Goal: Task Accomplishment & Management: Manage account settings

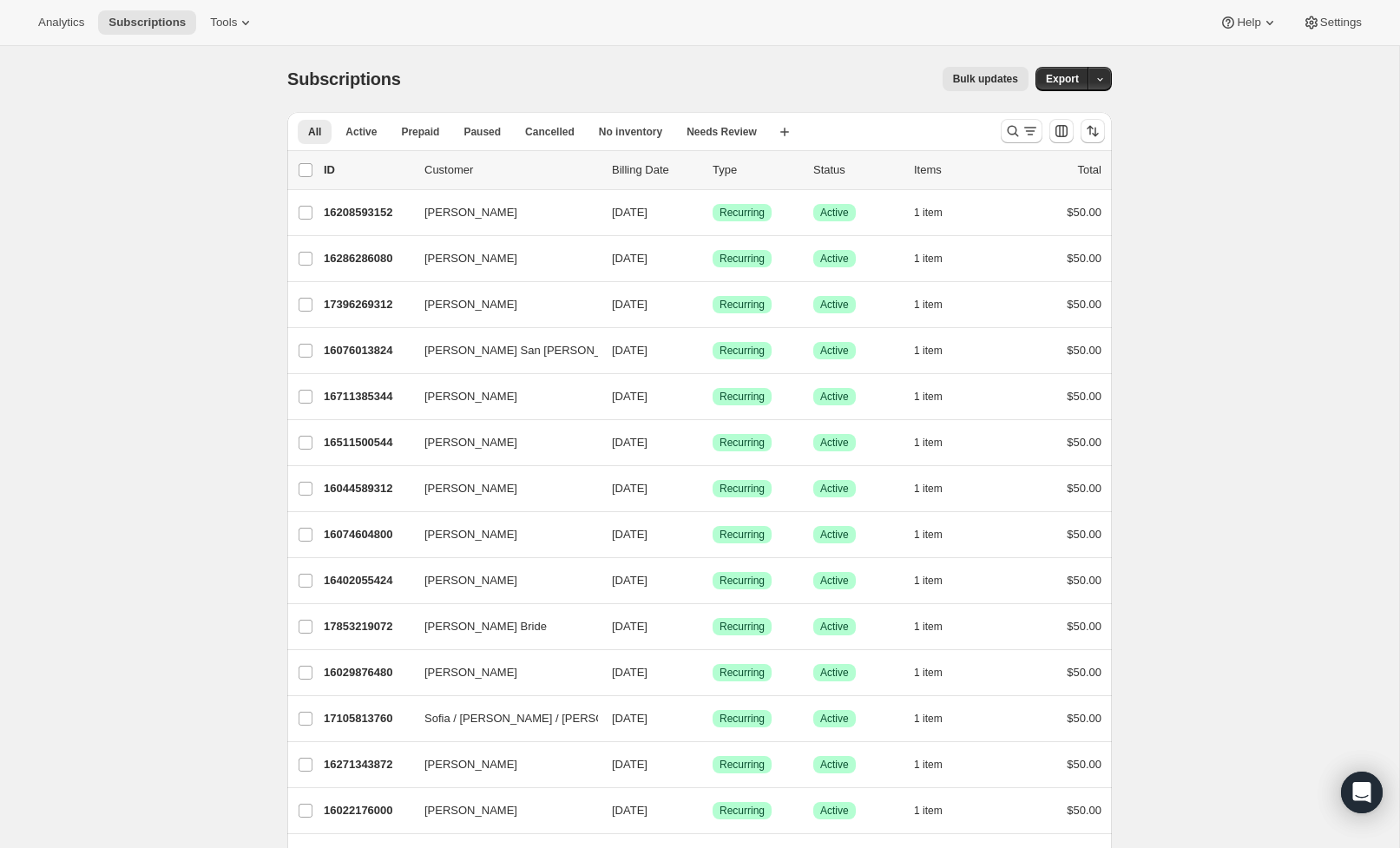
scroll to position [1, 0]
click at [1003, 127] on button "Search and filter results" at bounding box center [1021, 130] width 41 height 24
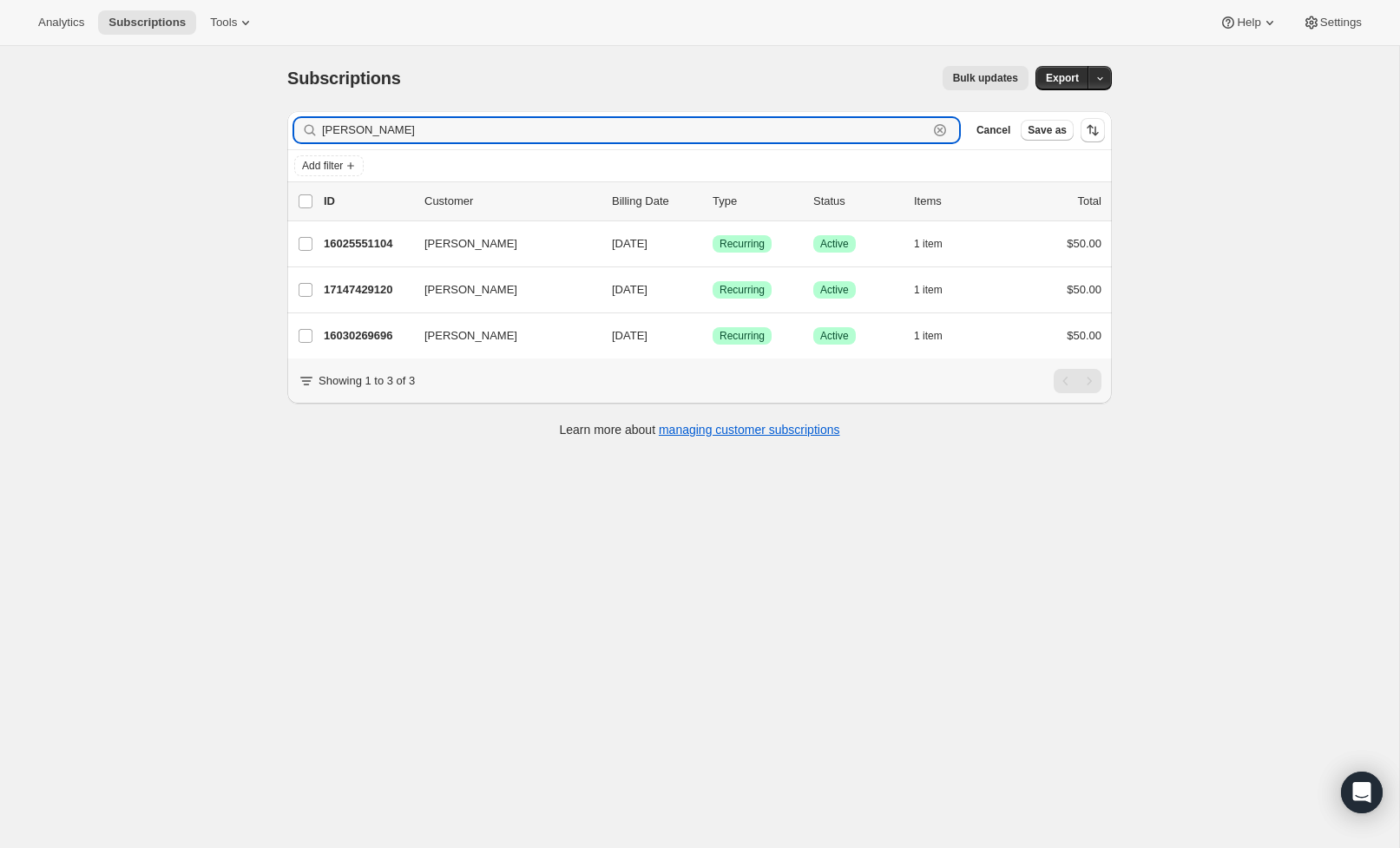
type input "Spencer"
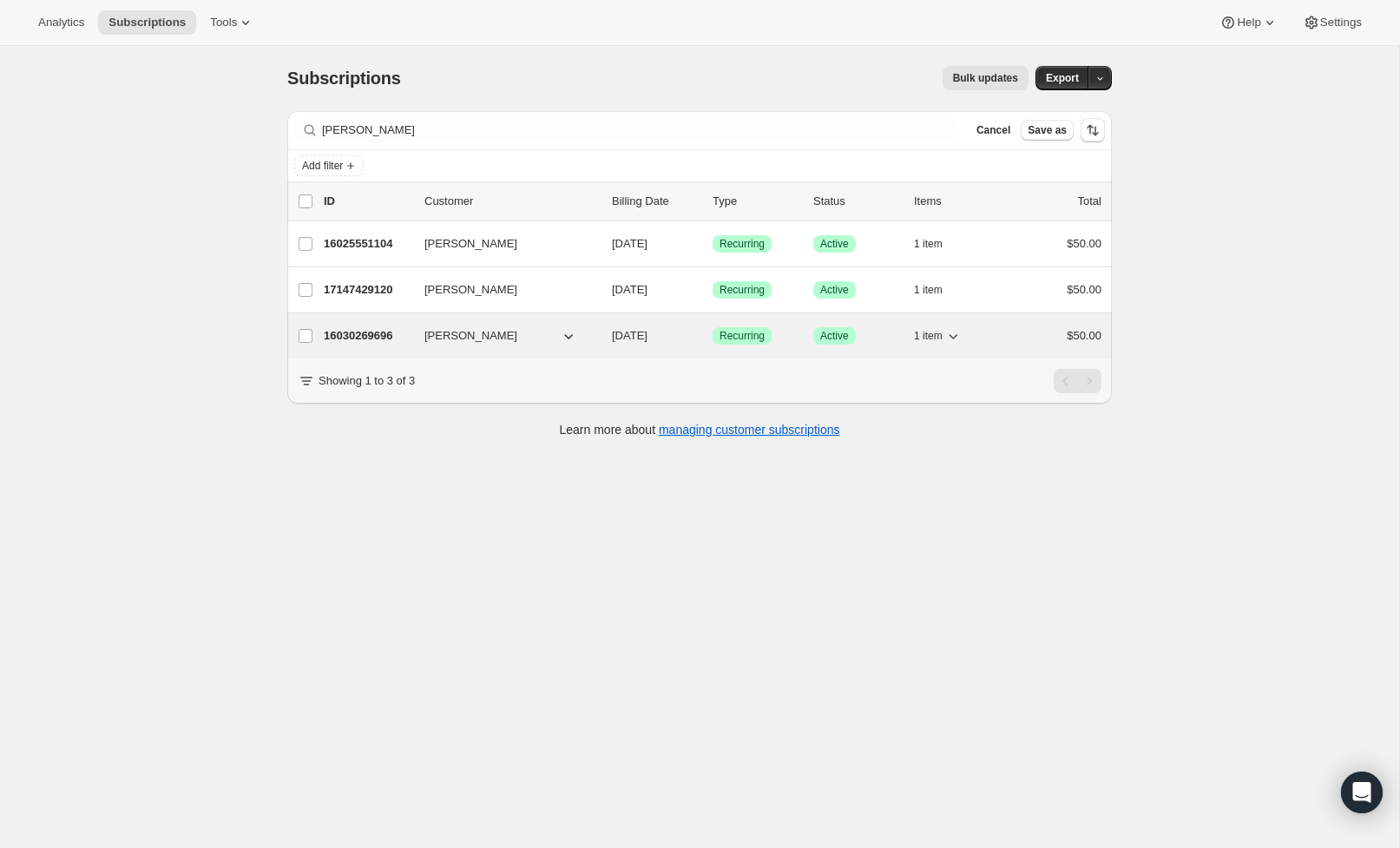
drag, startPoint x: 1003, startPoint y: 127, endPoint x: 376, endPoint y: 336, distance: 660.9
click at [376, 336] on p "16030269696" at bounding box center [367, 336] width 87 height 17
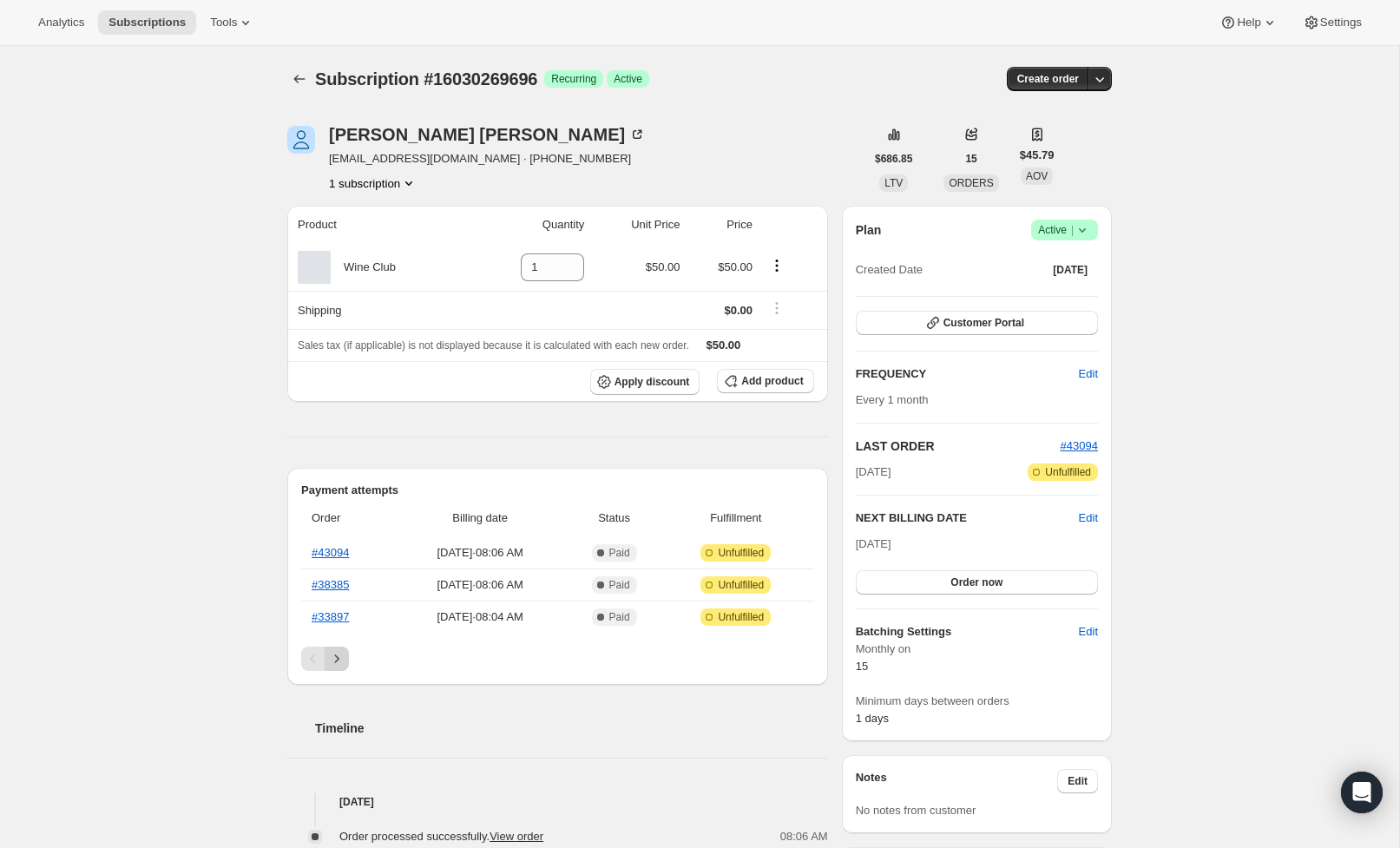
click at [339, 663] on icon "Next" at bounding box center [336, 659] width 17 height 17
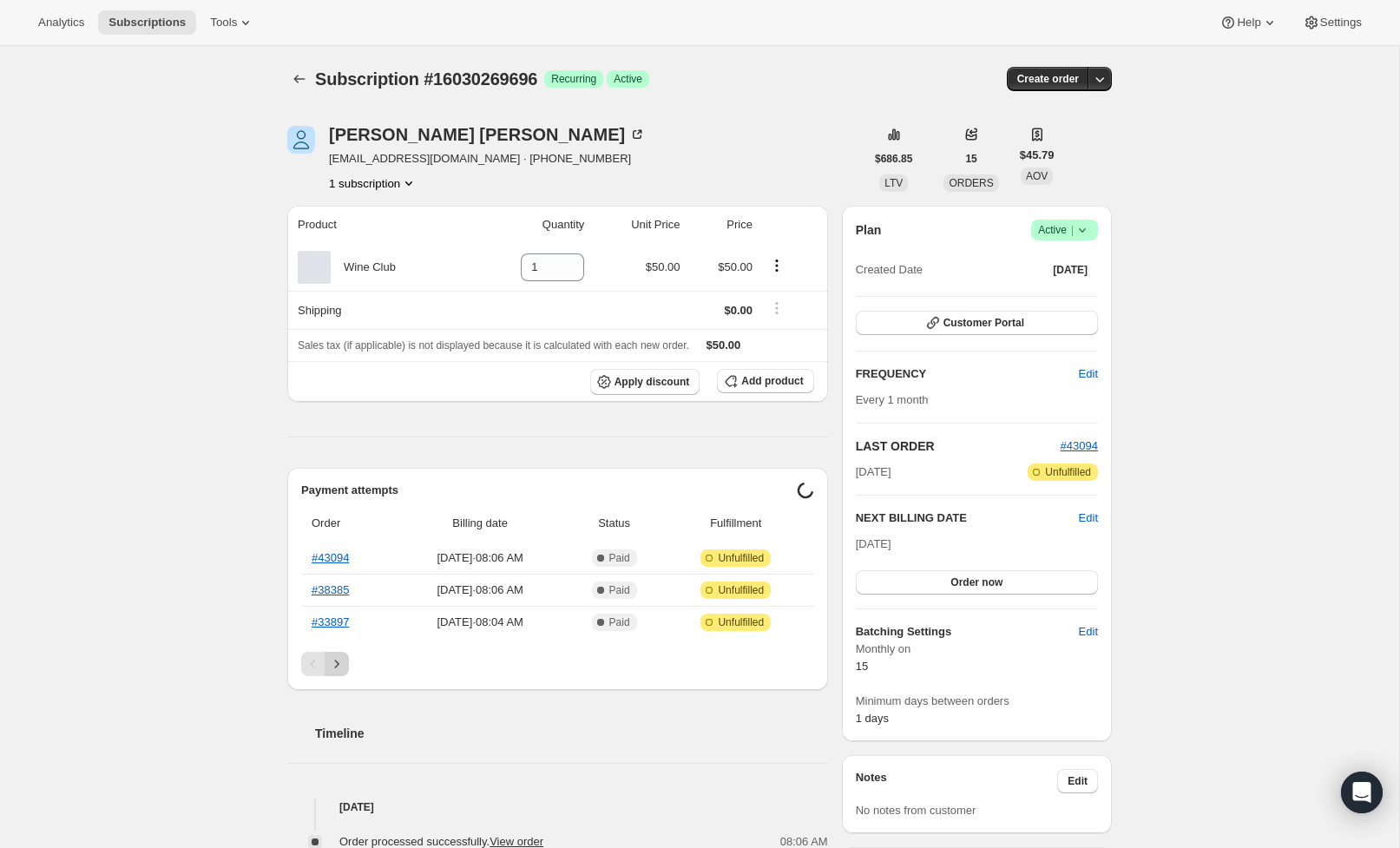
scroll to position [8, 0]
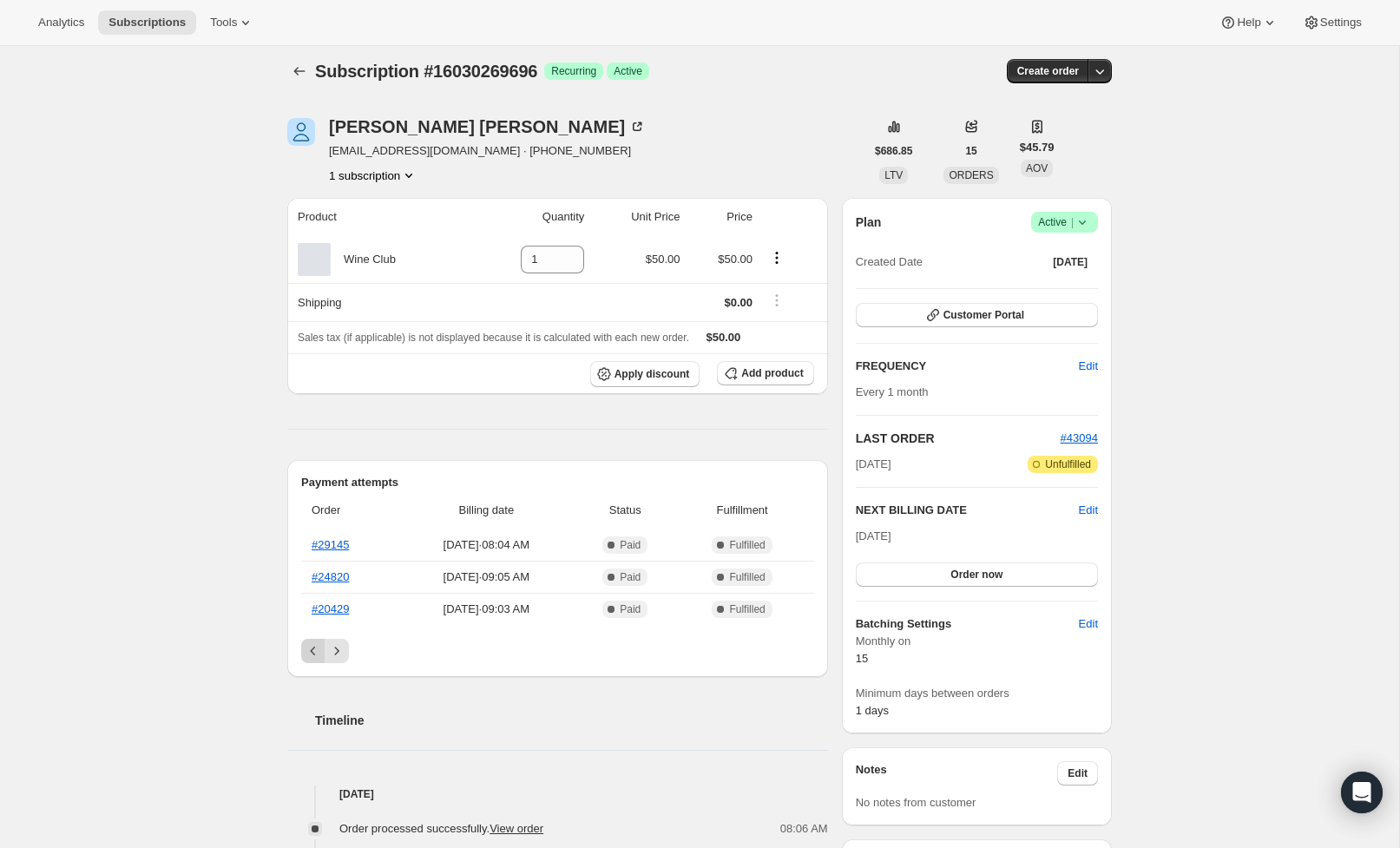
click at [304, 656] on button "Previous" at bounding box center [313, 650] width 24 height 24
click at [335, 607] on link "#33897" at bounding box center [330, 609] width 38 height 13
click at [344, 584] on th "#38385" at bounding box center [348, 576] width 93 height 32
click at [349, 577] on link "#38385" at bounding box center [330, 577] width 38 height 13
click at [320, 546] on link "#43094" at bounding box center [330, 544] width 38 height 13
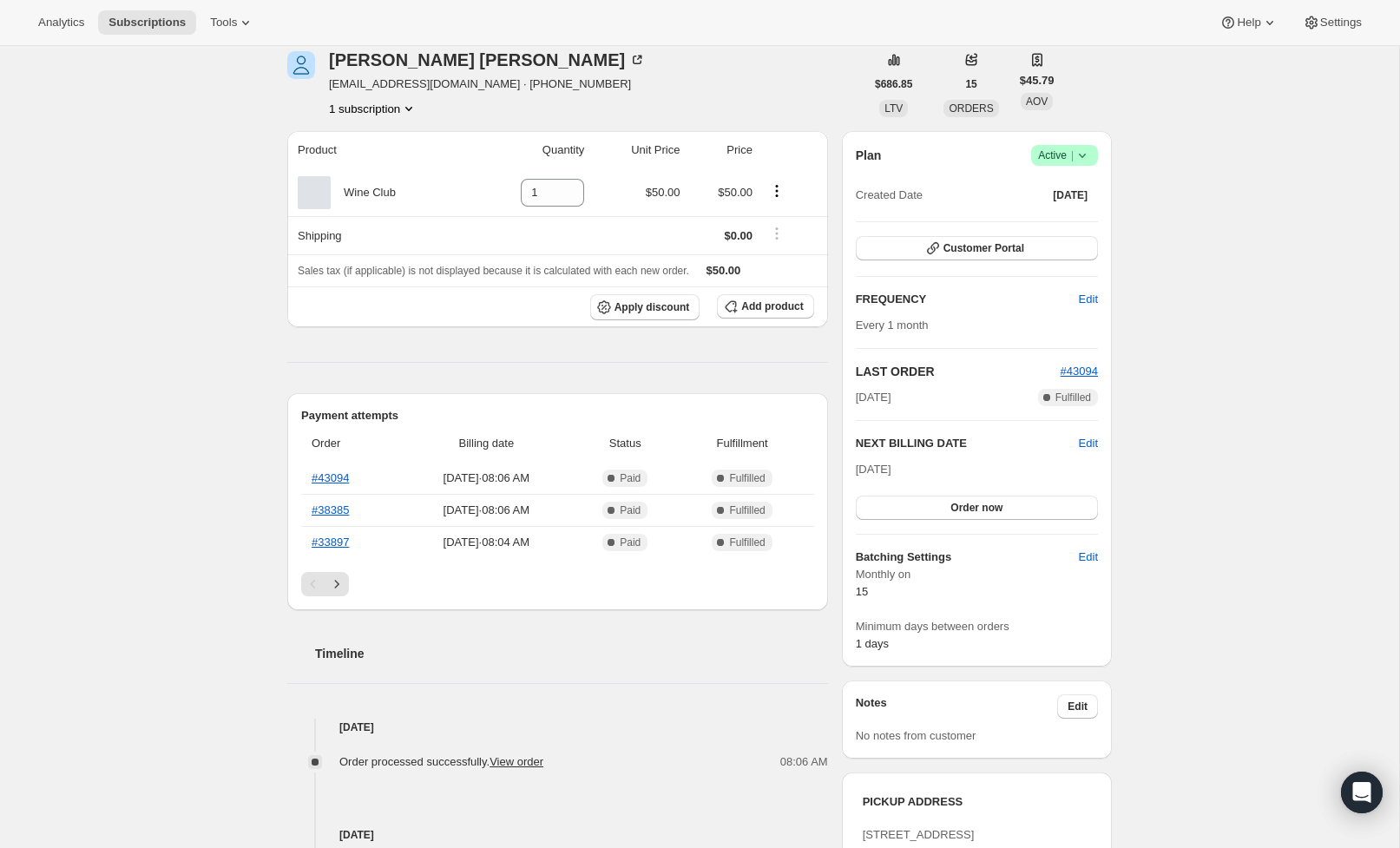
scroll to position [79, 0]
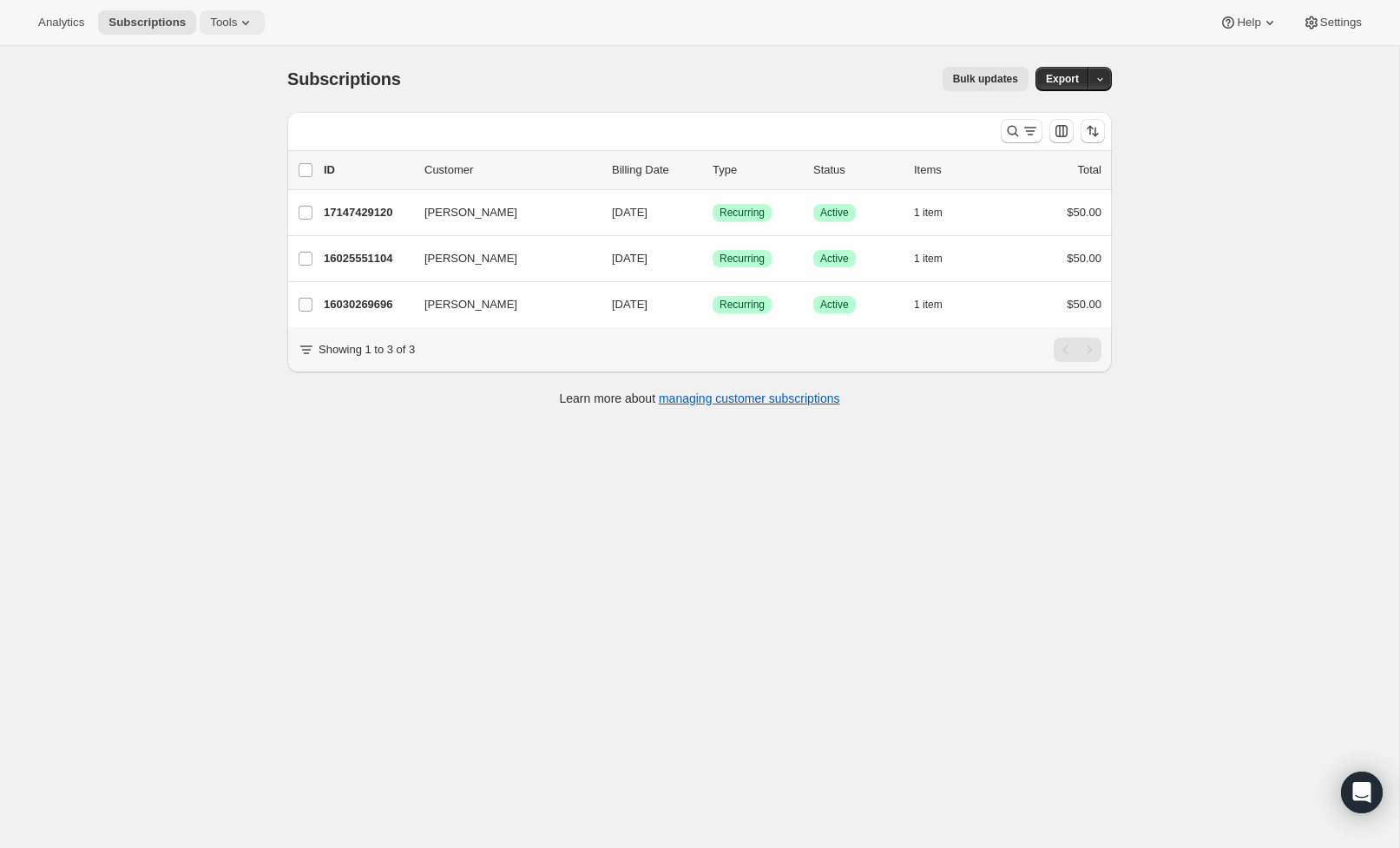
click at [237, 27] on icon at bounding box center [246, 22] width 17 height 17
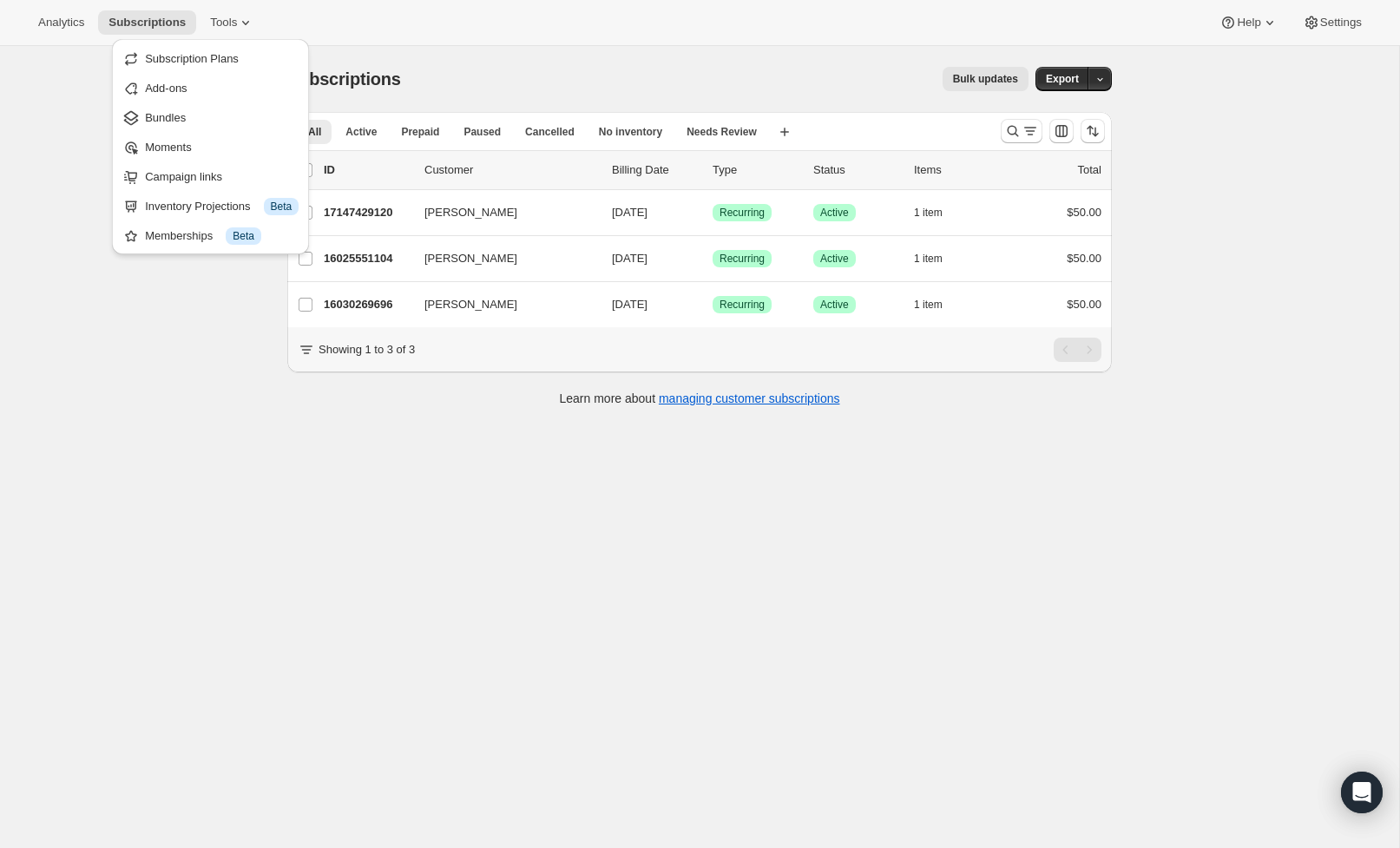
click at [178, 178] on span "Campaign links" at bounding box center [183, 177] width 77 height 13
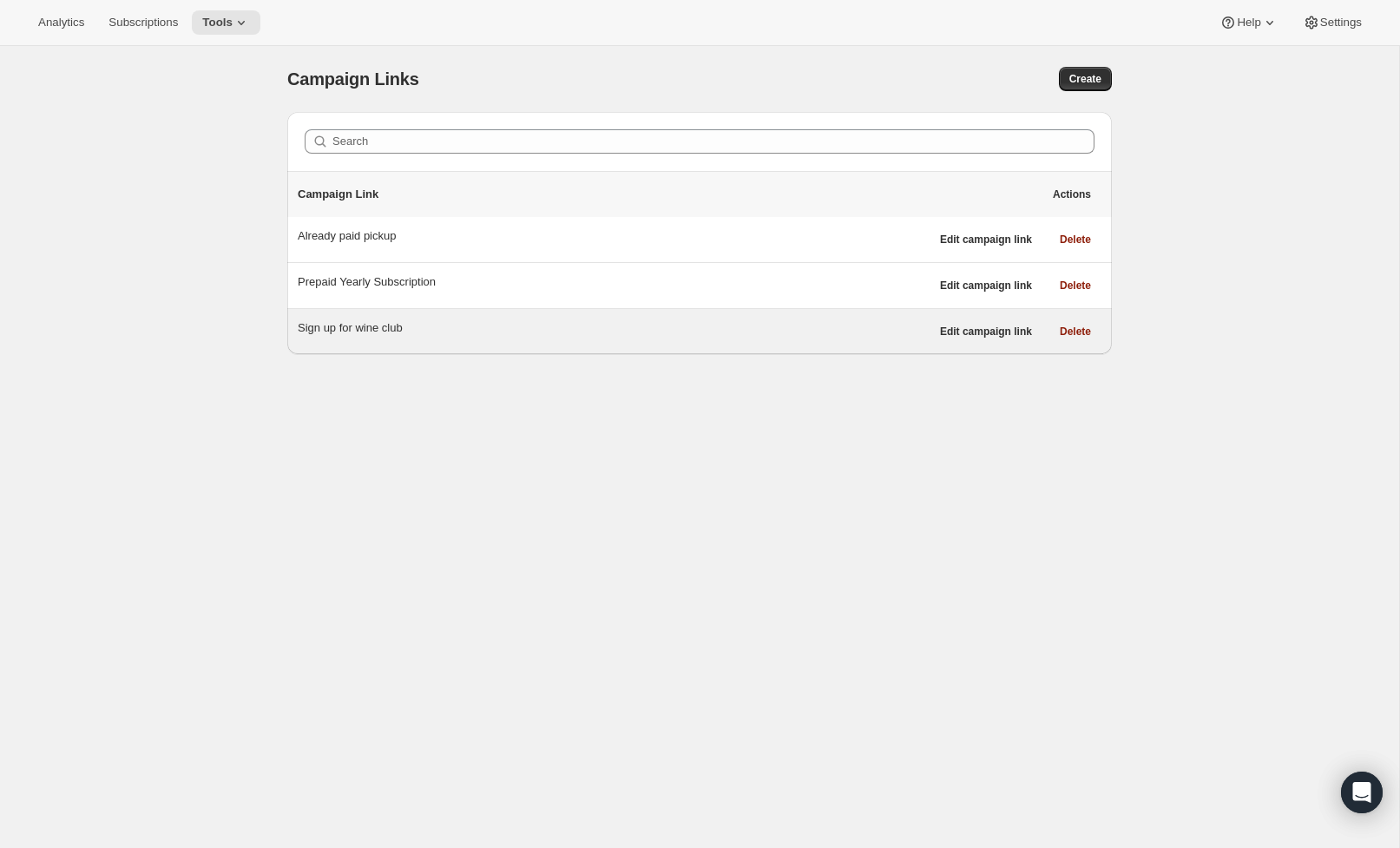
click at [378, 334] on div "Sign up for wine club" at bounding box center [614, 328] width 632 height 17
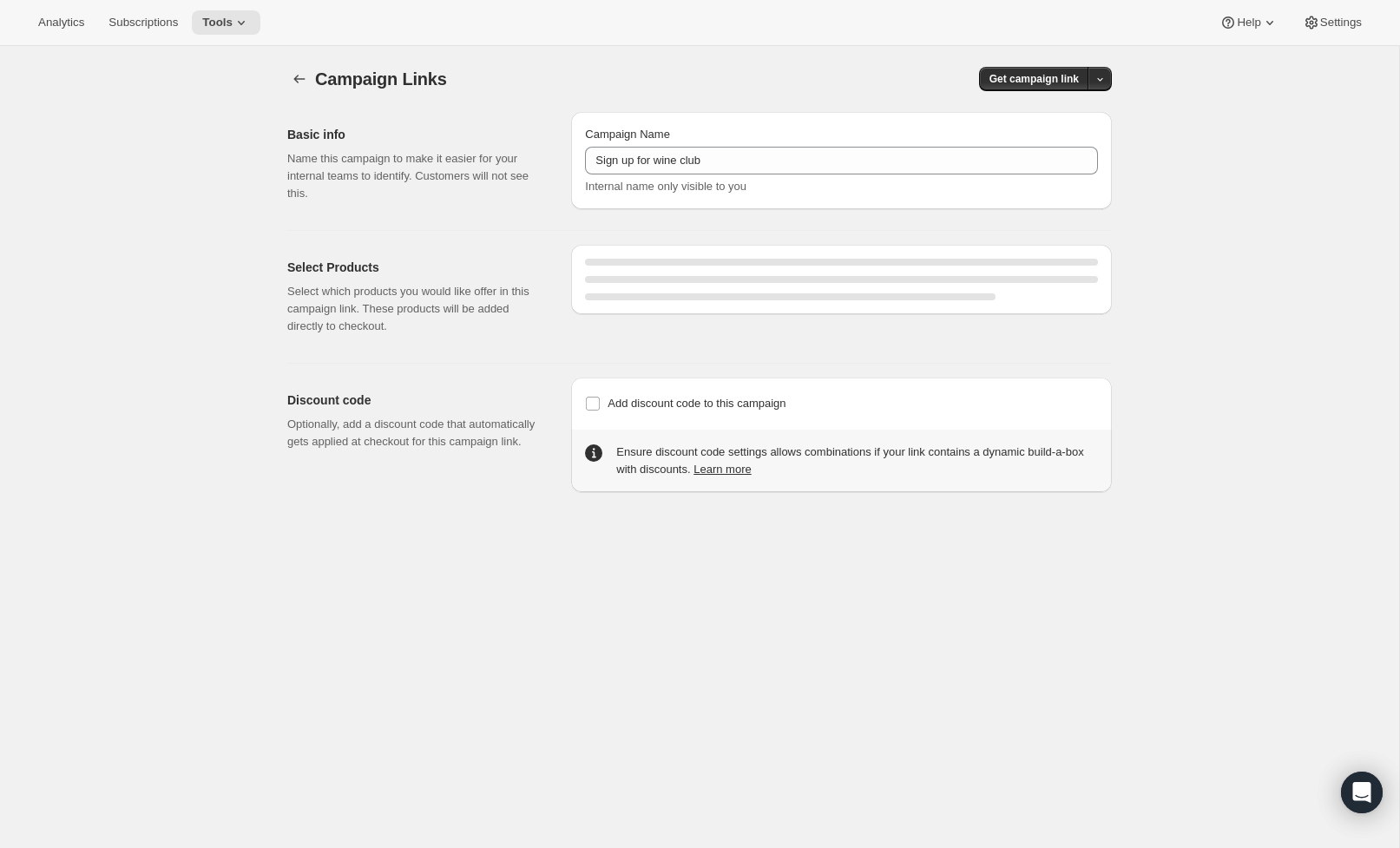
select select "gid://shopify/SellingPlan/3939860736"
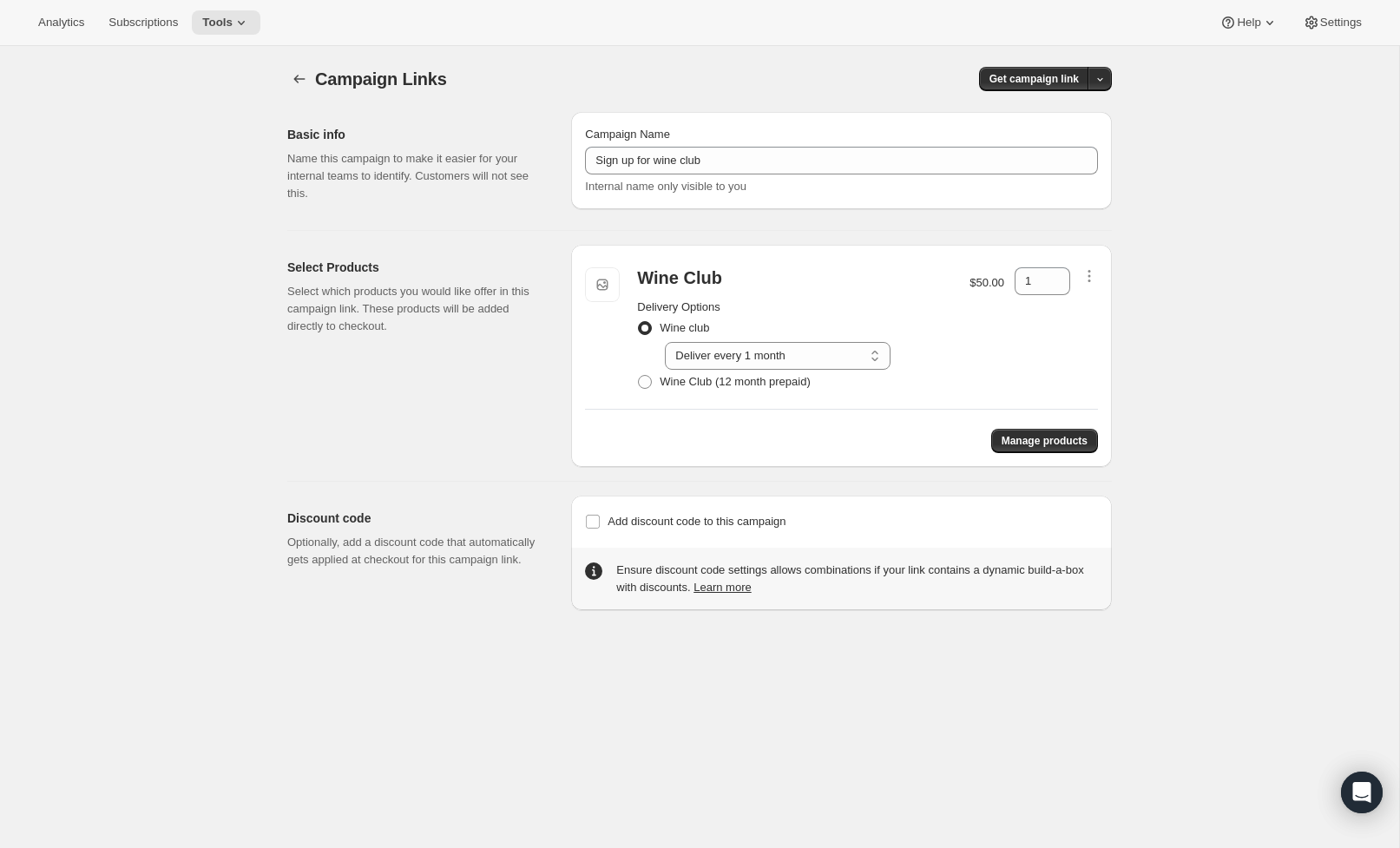
drag, startPoint x: 293, startPoint y: 77, endPoint x: 275, endPoint y: 88, distance: 21.1
click at [293, 76] on icon "button" at bounding box center [300, 79] width 17 height 17
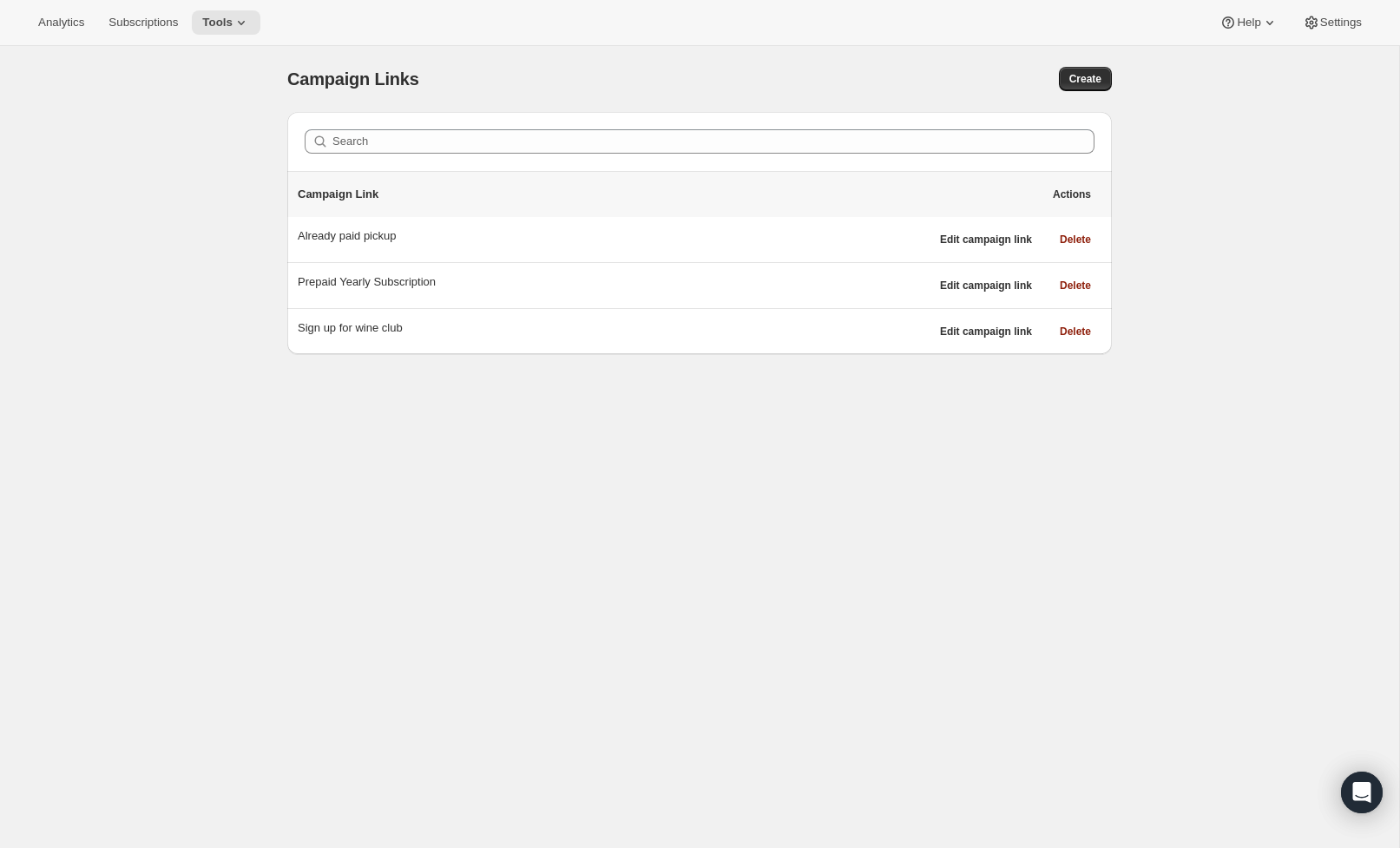
click at [369, 308] on li "Sign up for wine club Edit campaign link Delete" at bounding box center [700, 331] width 825 height 46
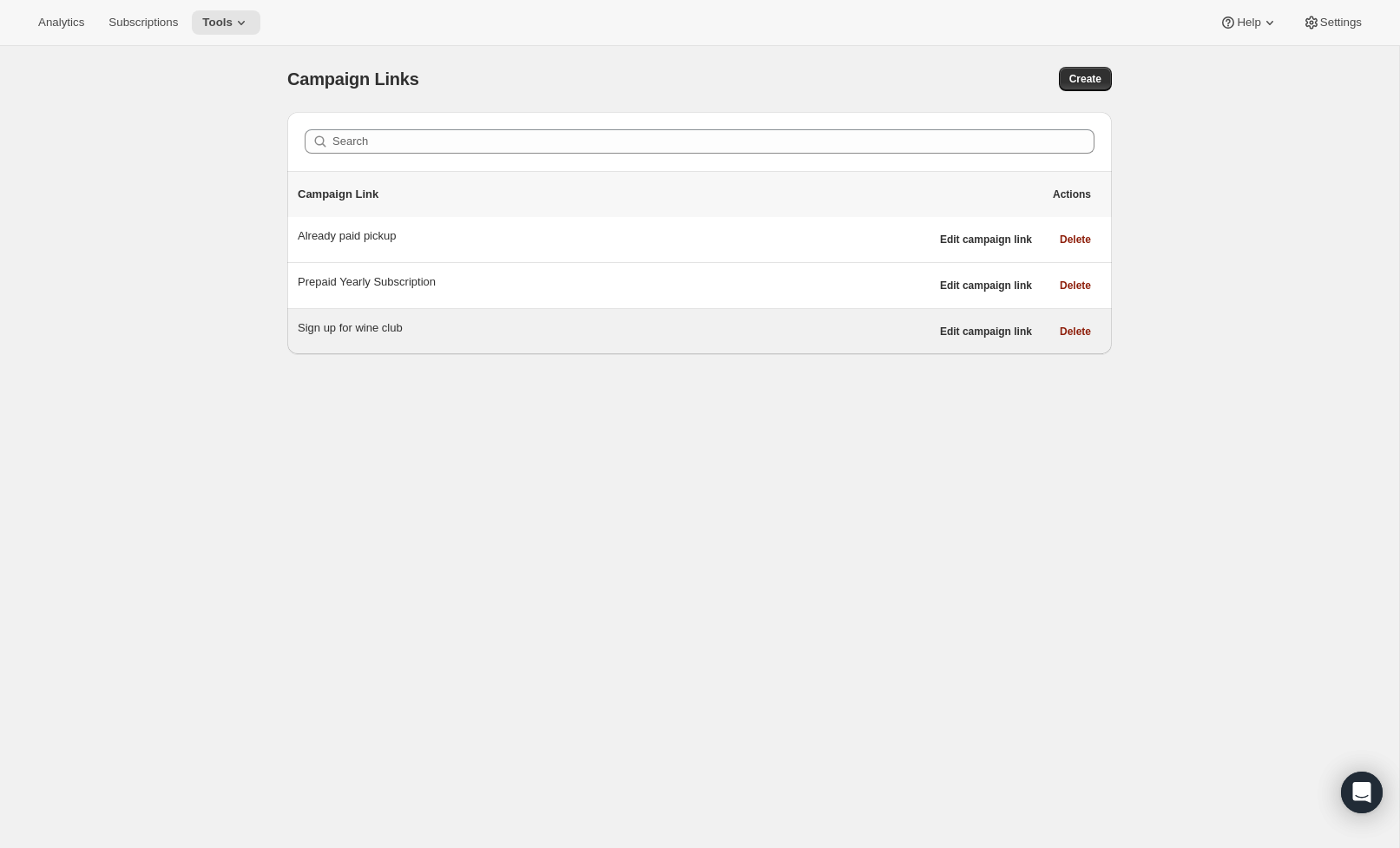
click at [373, 331] on div "Sign up for wine club" at bounding box center [614, 328] width 632 height 17
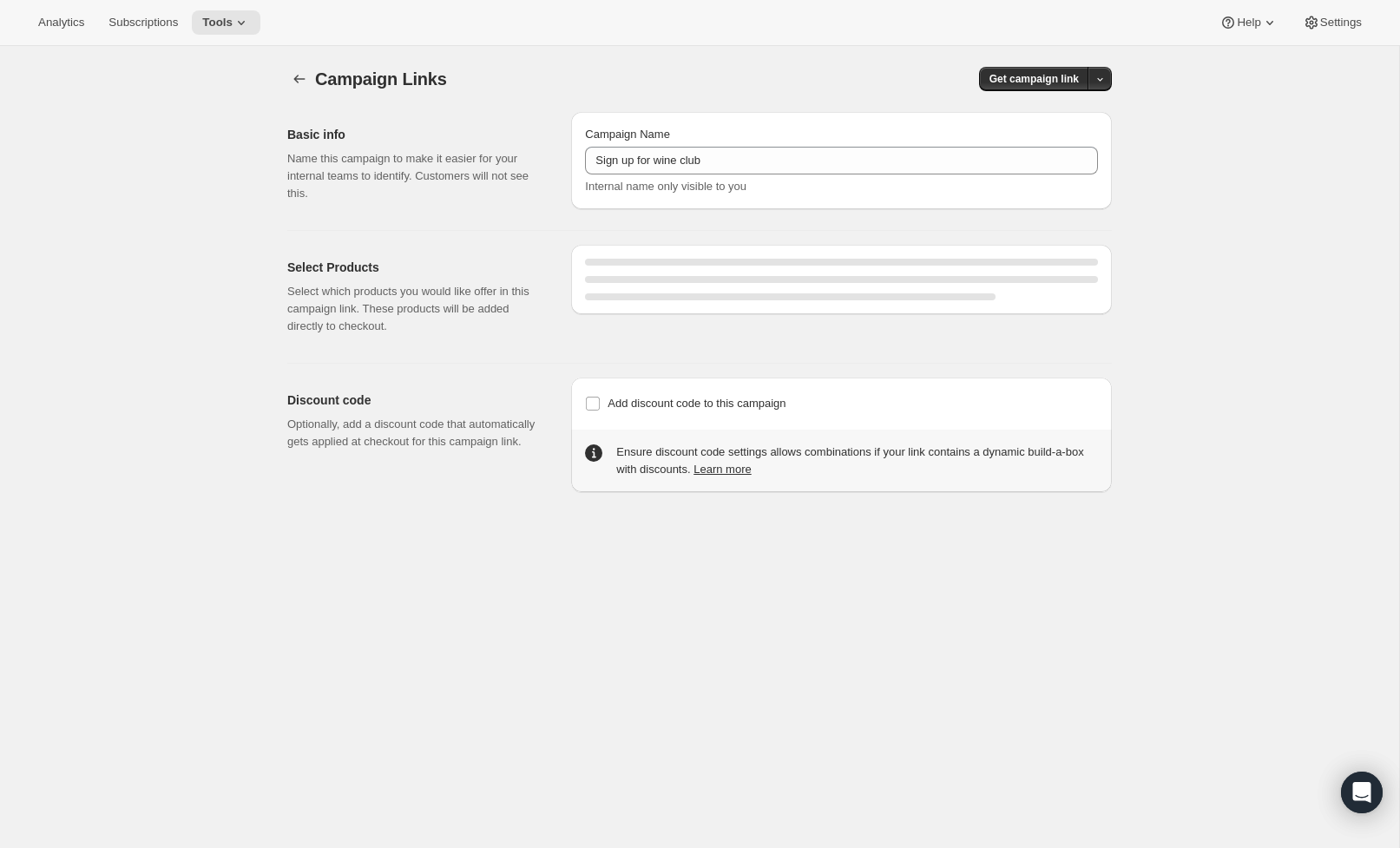
select select "gid://shopify/SellingPlan/3939860736"
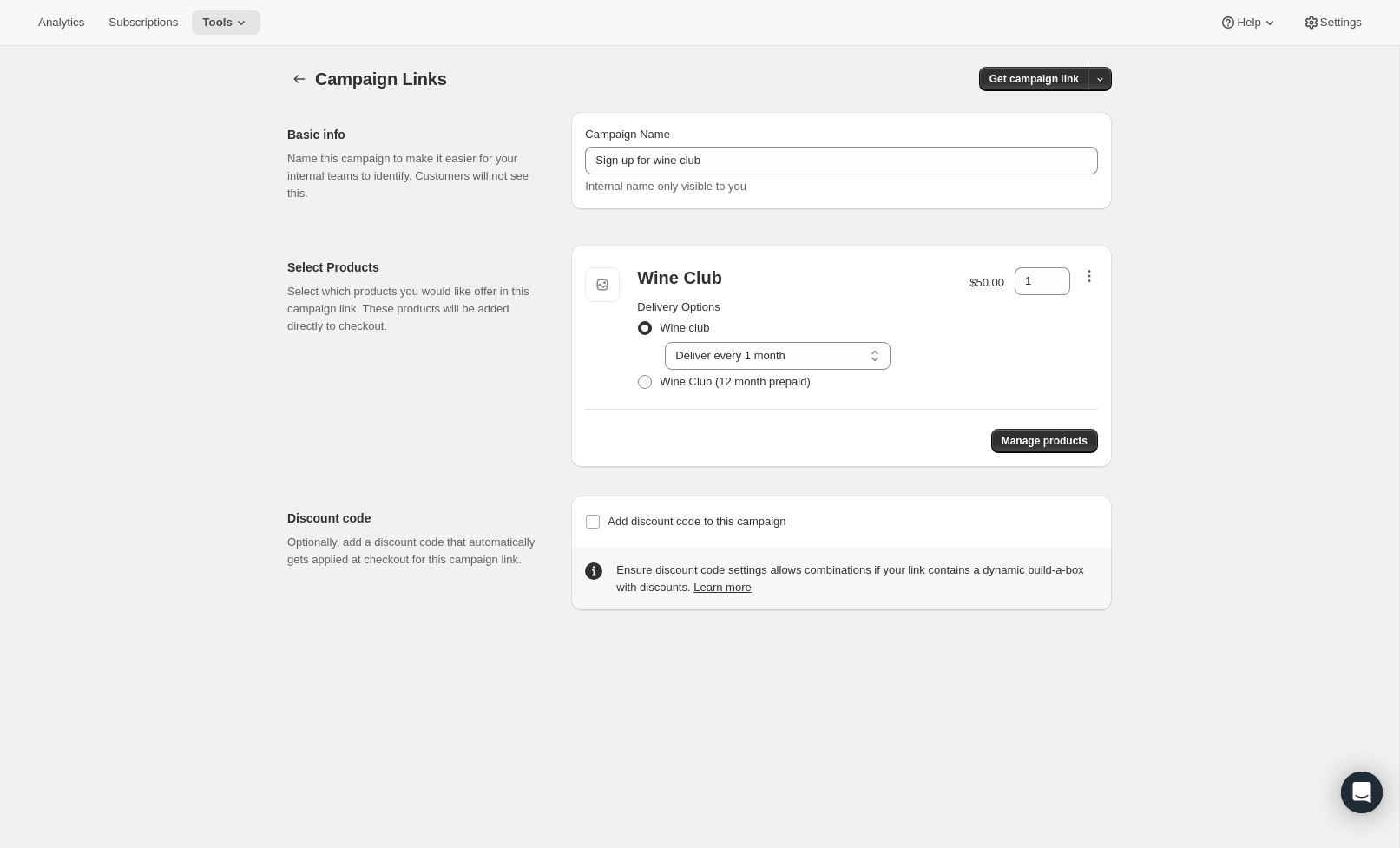
click at [1085, 278] on icon "button" at bounding box center [1089, 276] width 17 height 17
click at [462, 253] on div "Select Products Select which products you would like offer in this campaign lin…" at bounding box center [422, 356] width 270 height 223
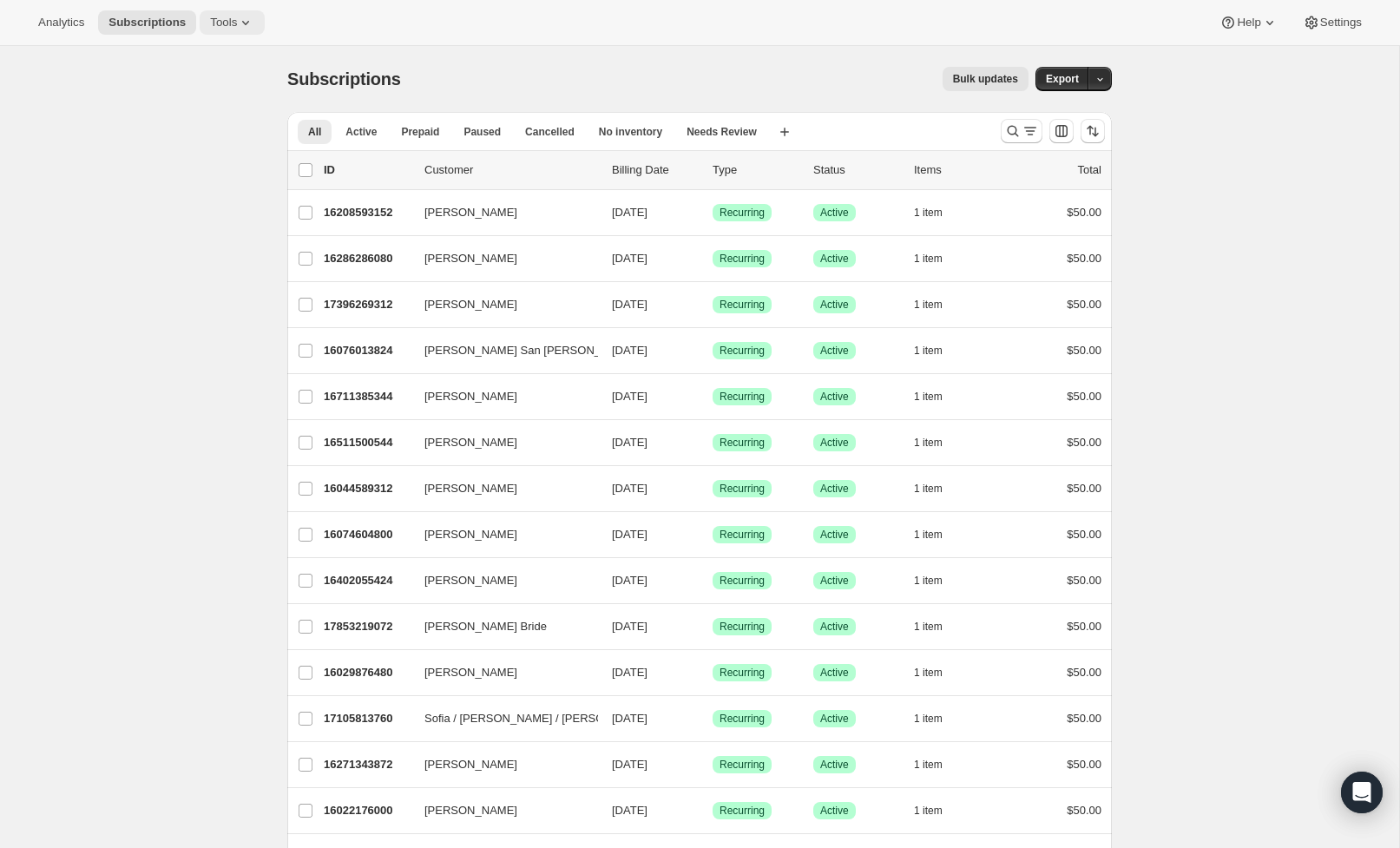
click at [214, 18] on span "Tools" at bounding box center [224, 22] width 27 height 13
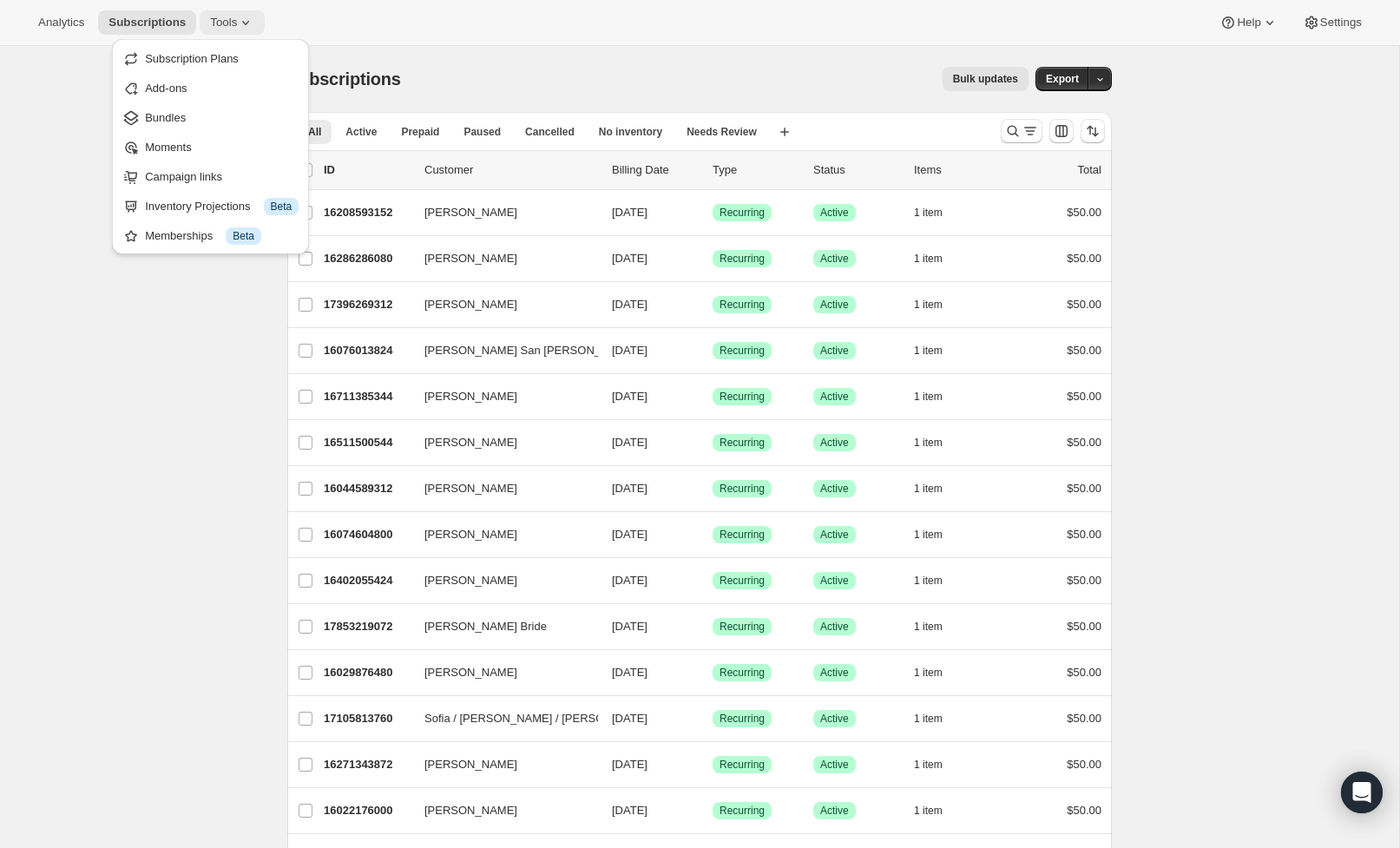
click at [214, 18] on span "Tools" at bounding box center [224, 22] width 27 height 13
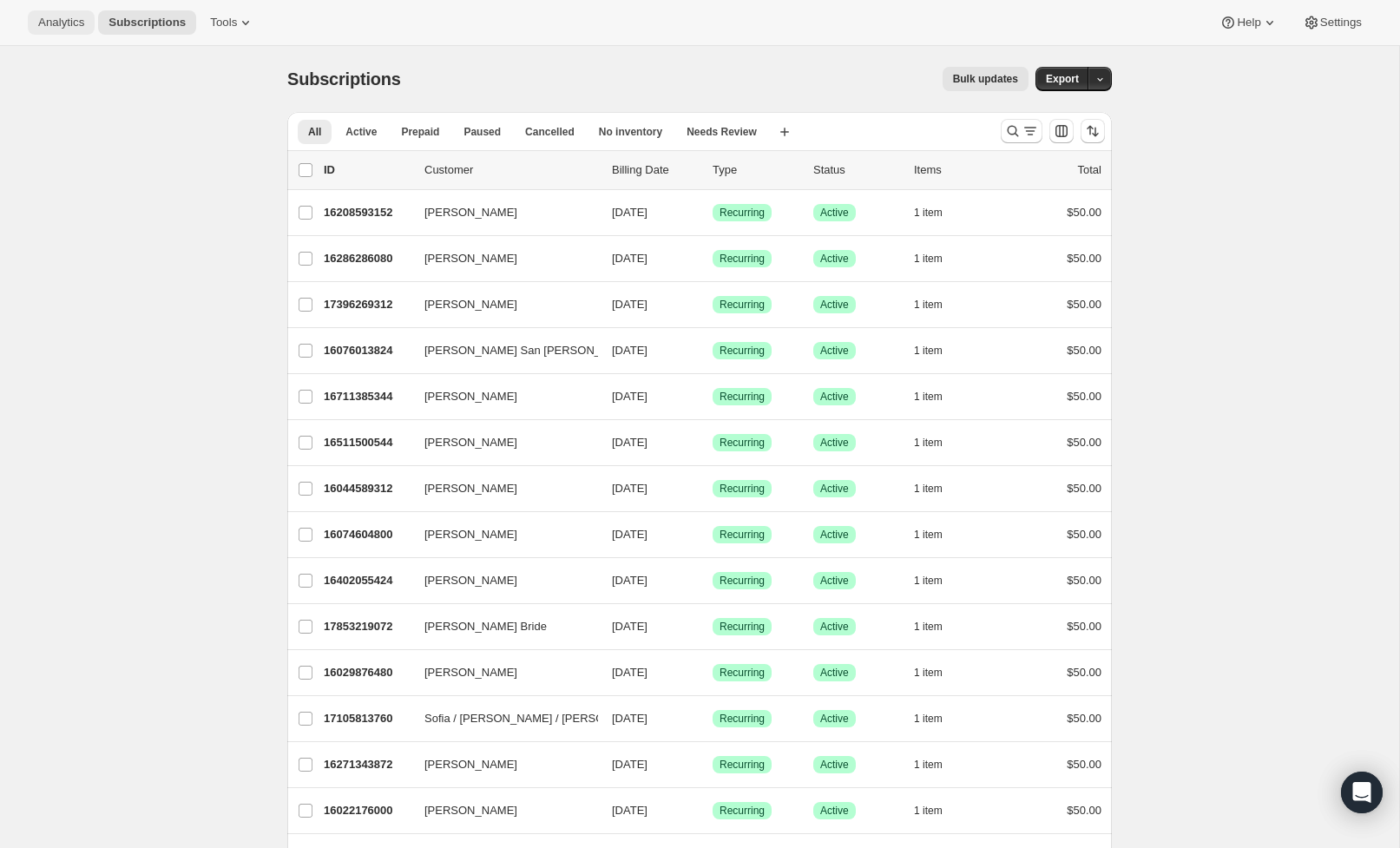
click at [67, 17] on span "Analytics" at bounding box center [62, 22] width 46 height 13
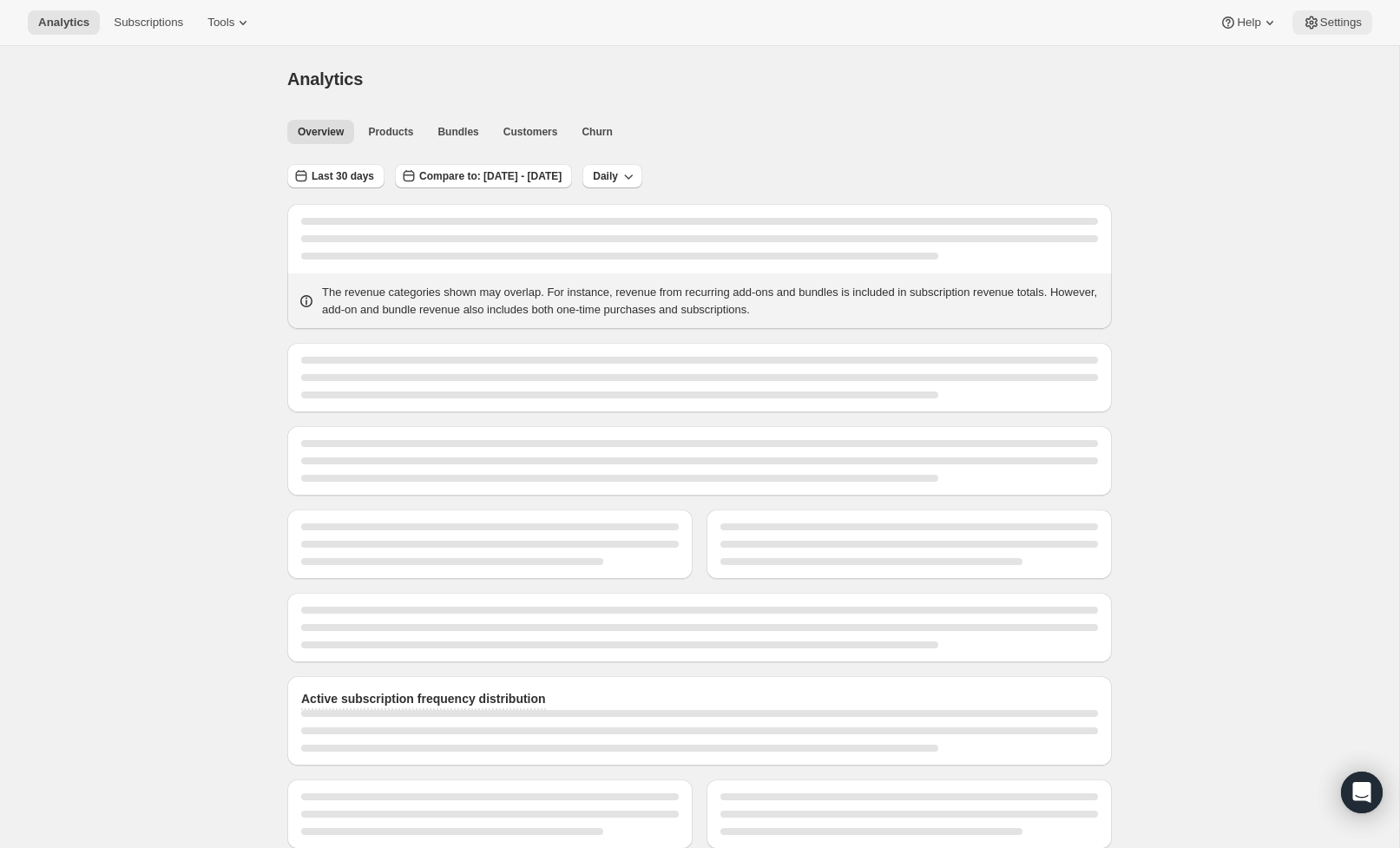
click at [1334, 22] on span "Settings" at bounding box center [1340, 22] width 41 height 13
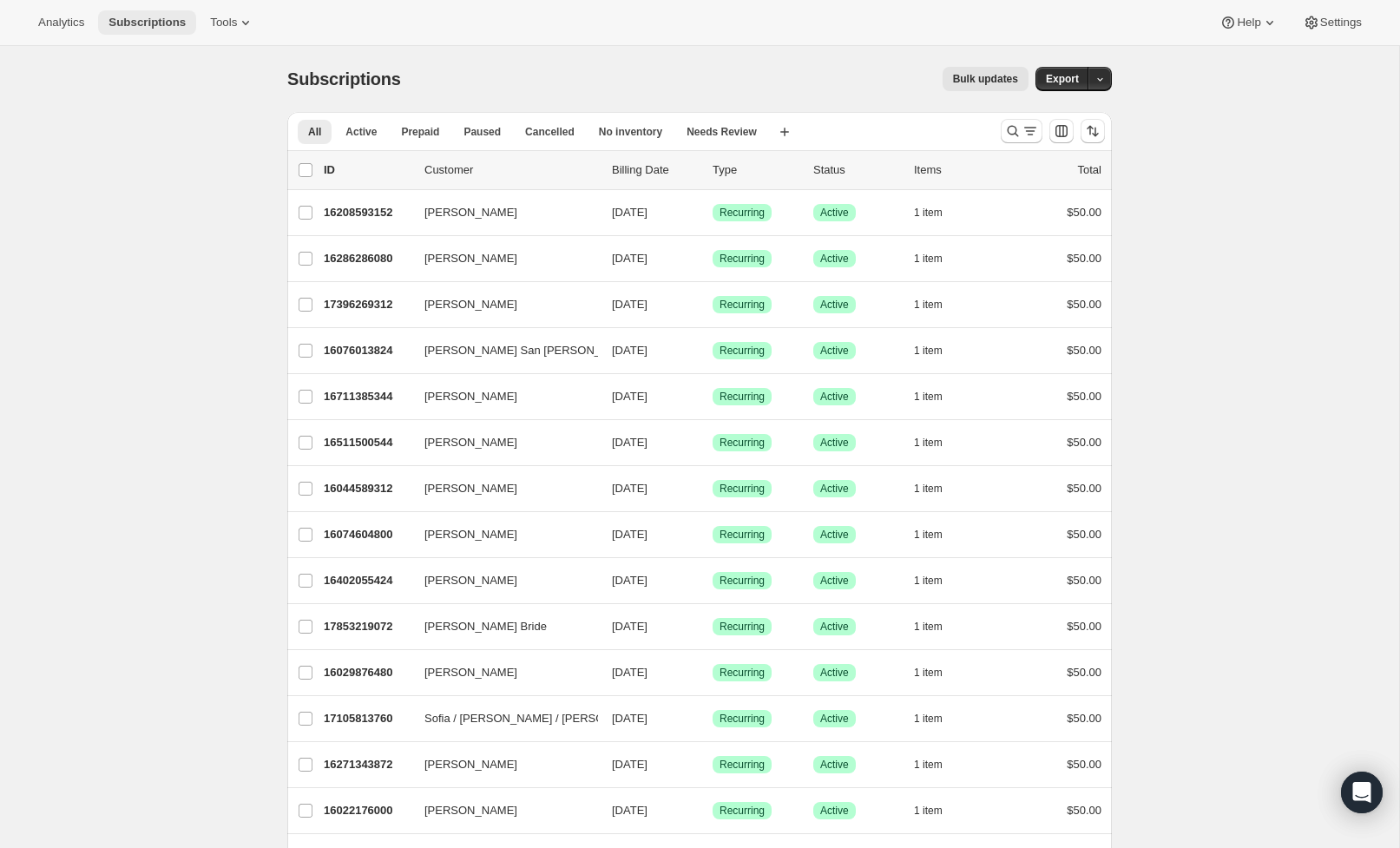
scroll to position [4, 0]
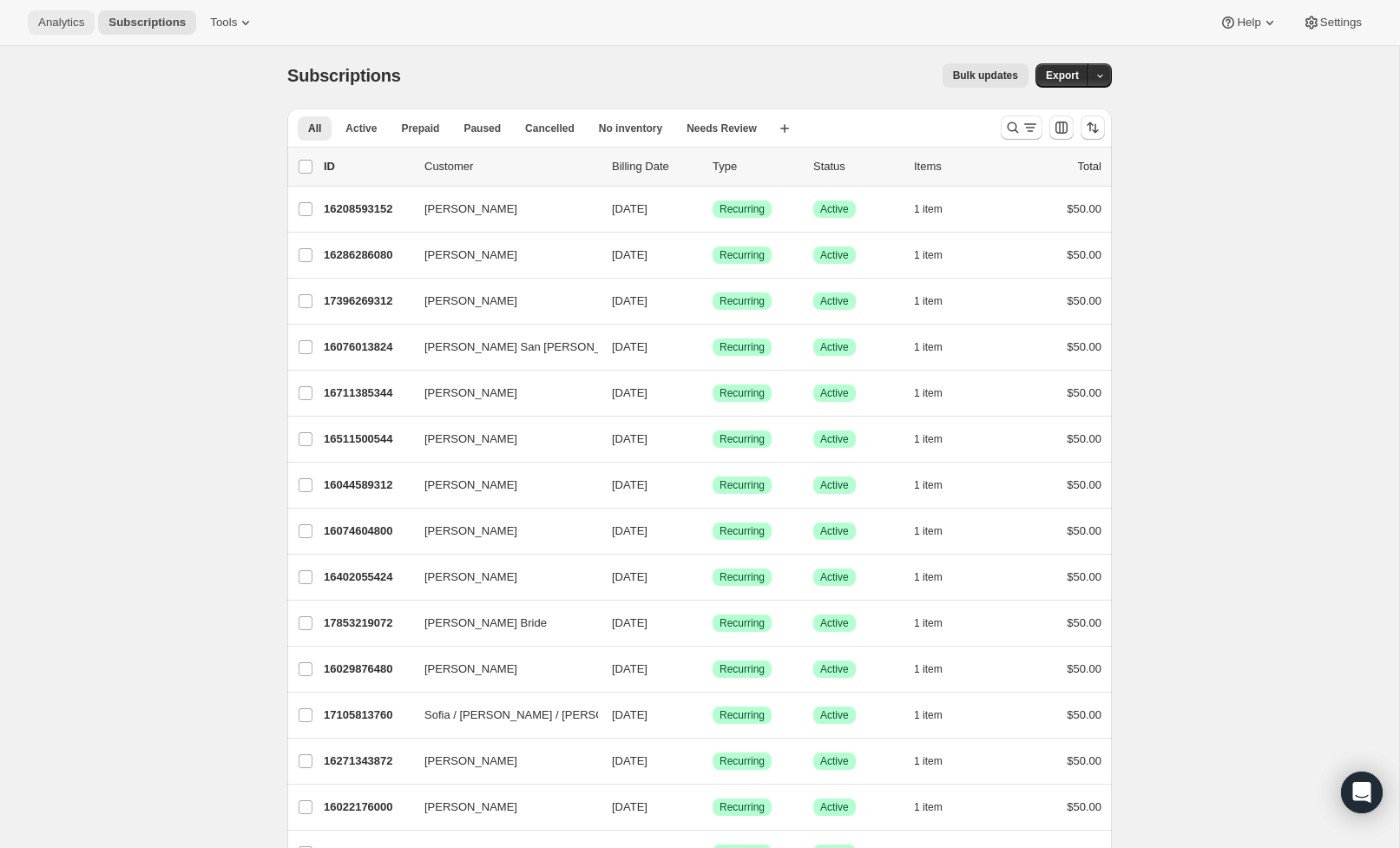
click at [78, 25] on span "Analytics" at bounding box center [62, 22] width 46 height 13
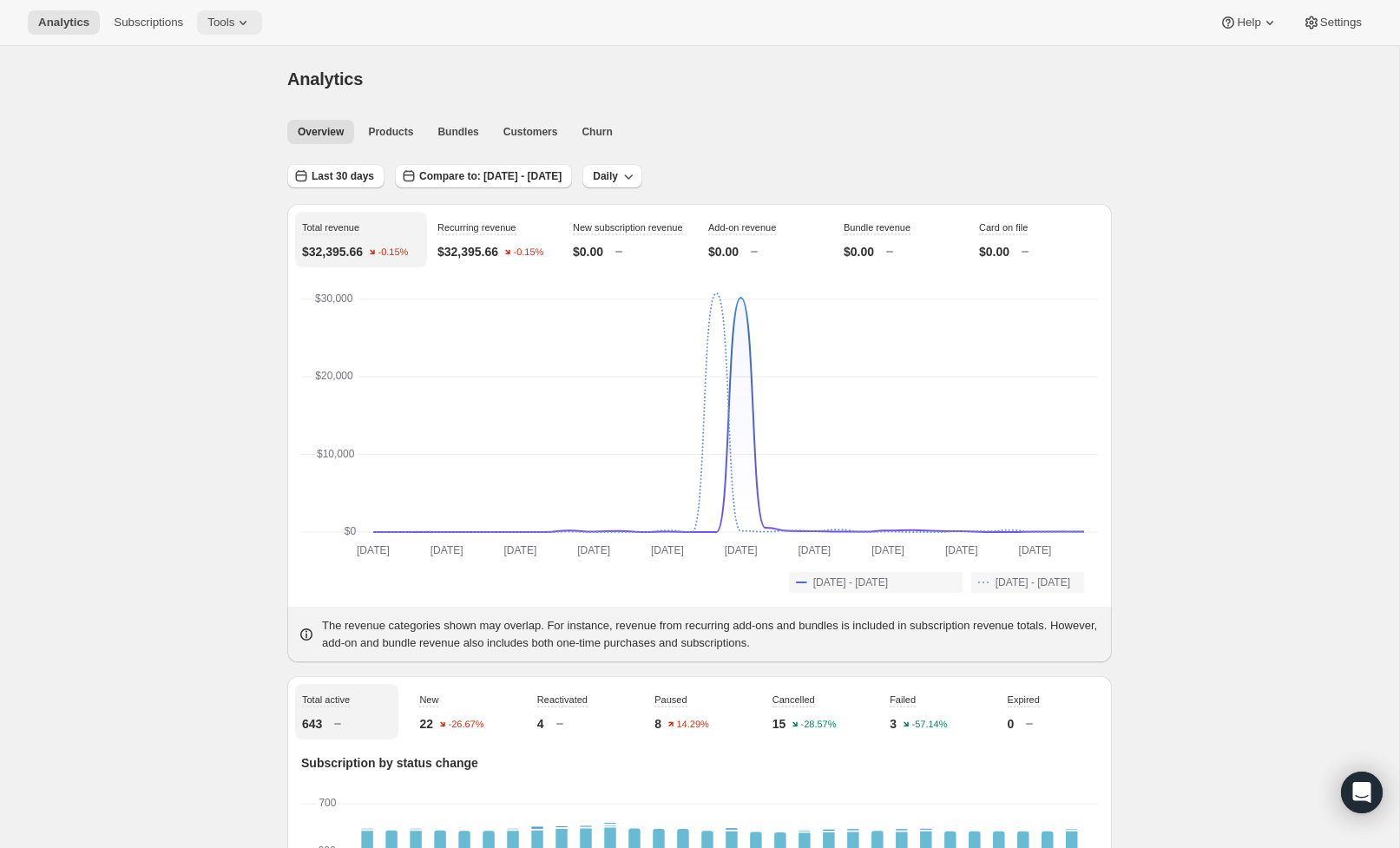
scroll to position [2, 0]
click at [234, 21] on icon at bounding box center [243, 22] width 17 height 17
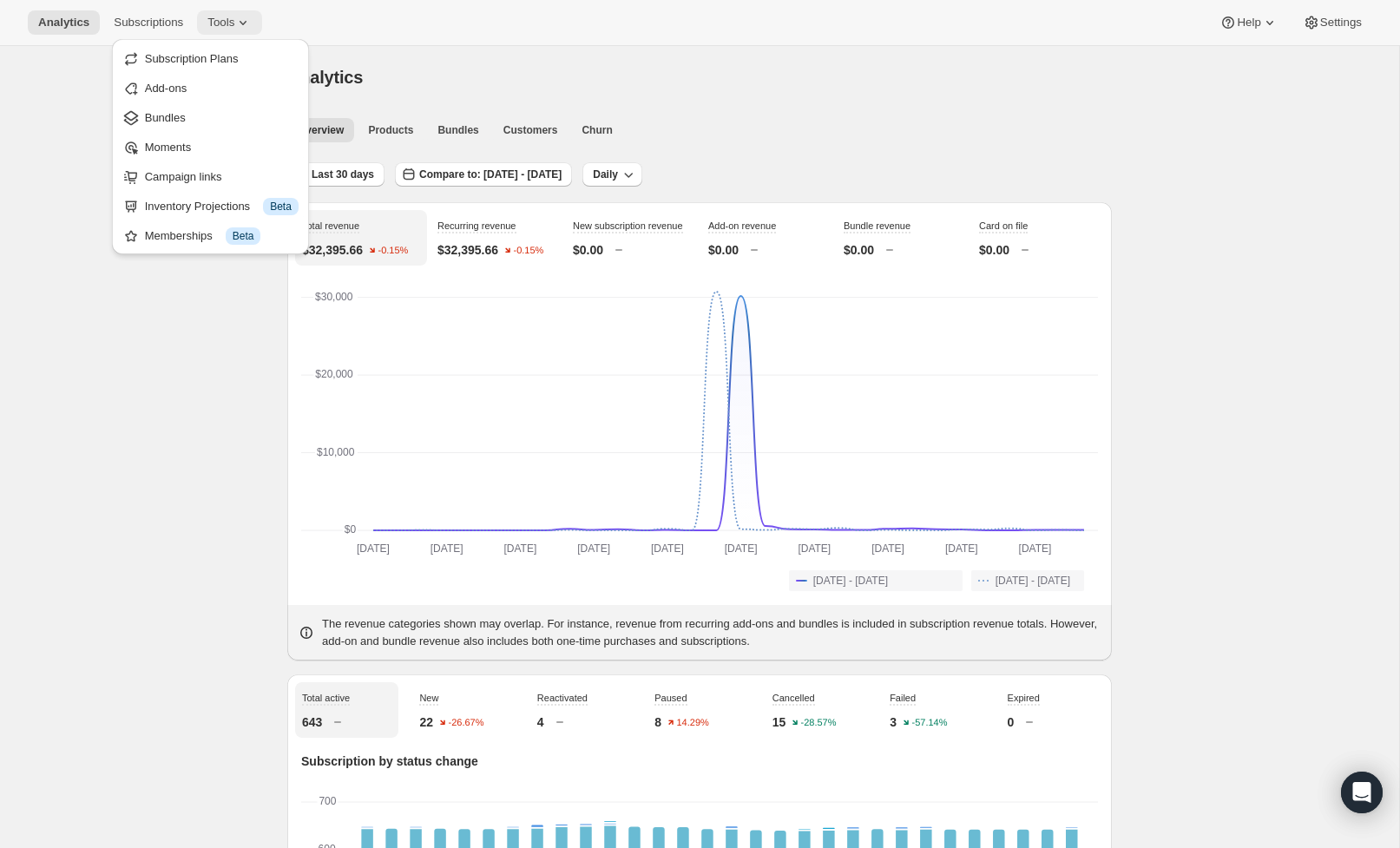
scroll to position [0, 0]
click at [234, 21] on icon at bounding box center [243, 22] width 17 height 17
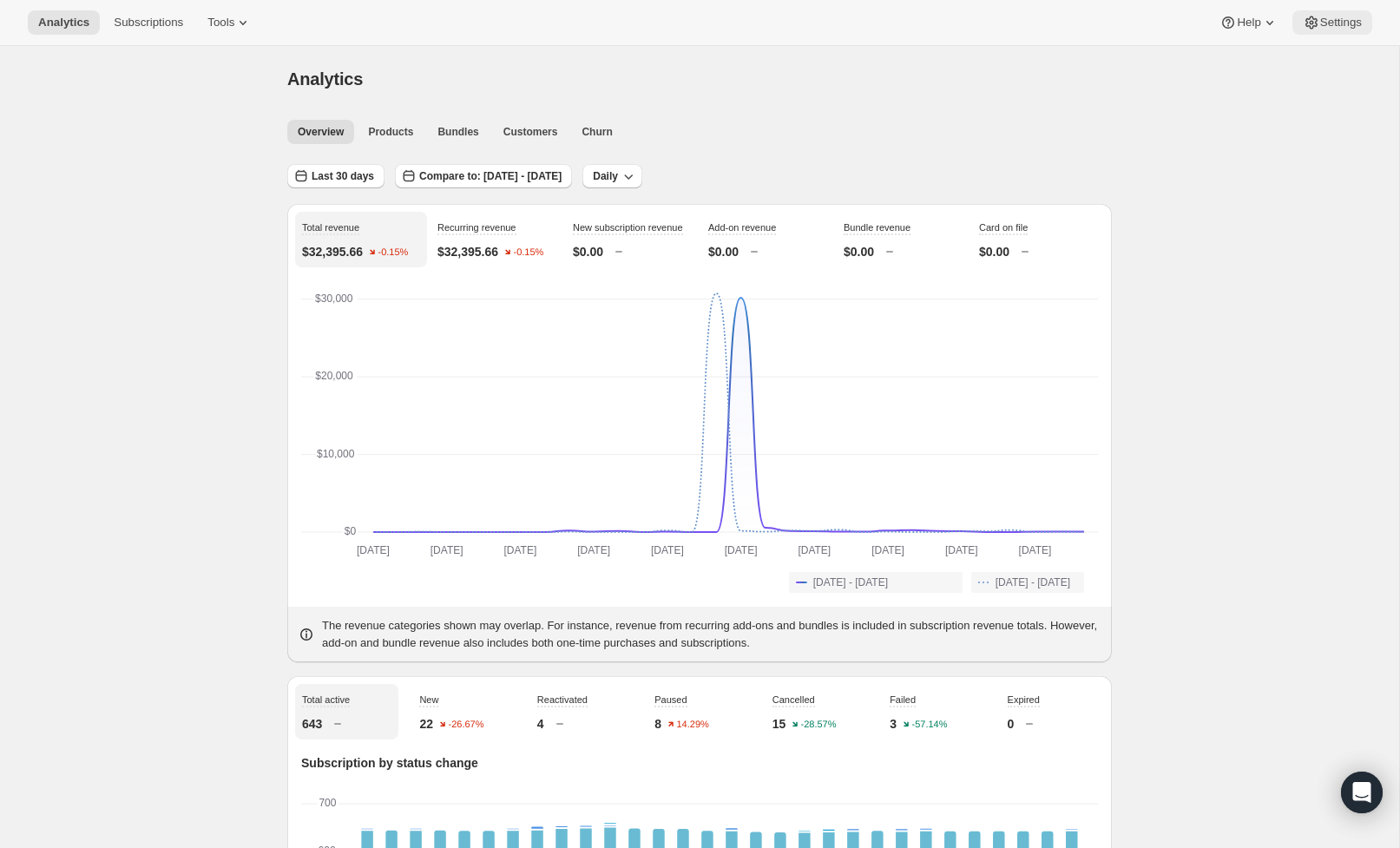
click at [1349, 22] on span "Settings" at bounding box center [1340, 22] width 41 height 13
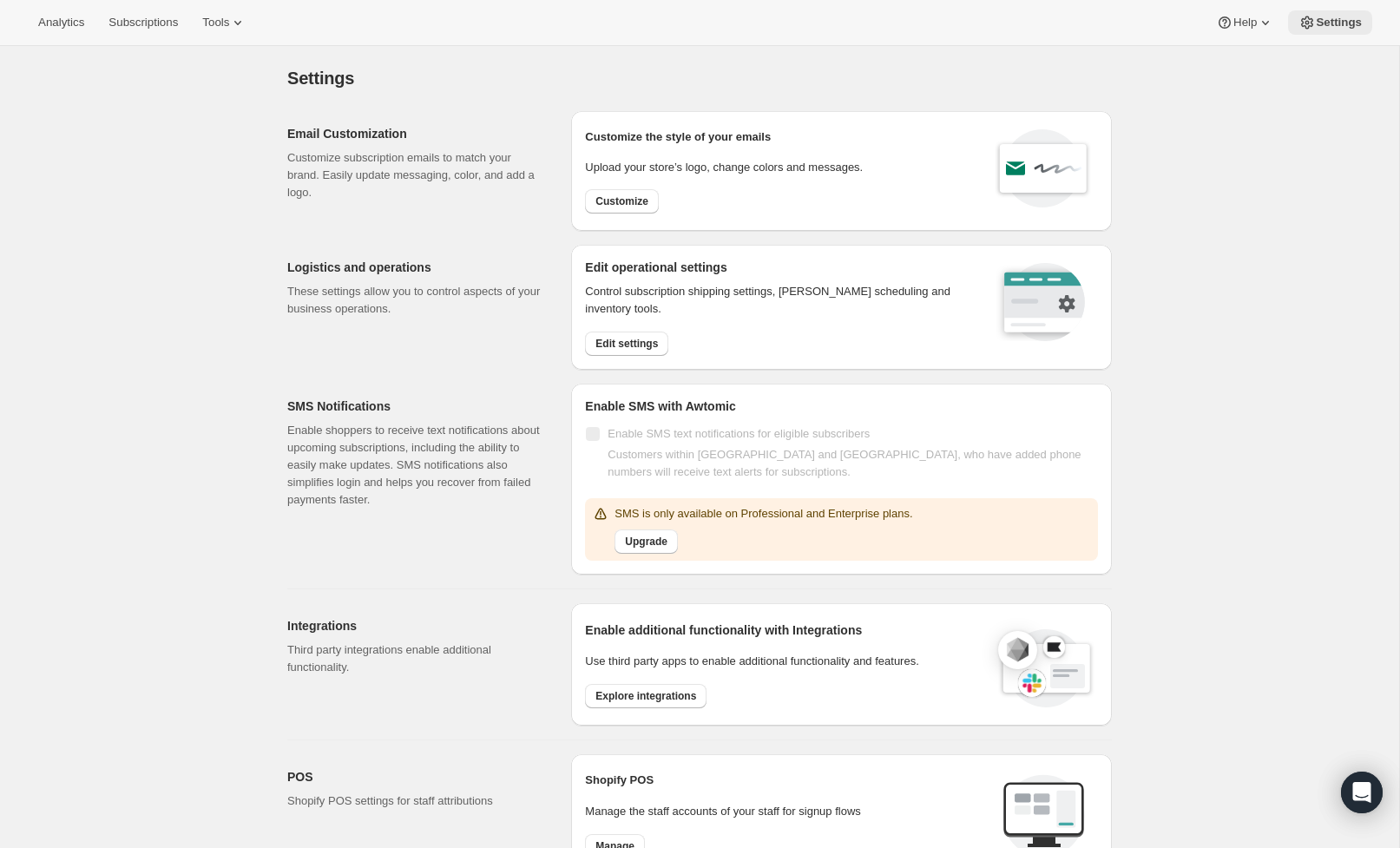
scroll to position [2, 0]
click at [1329, 24] on span "Settings" at bounding box center [1339, 22] width 46 height 13
click at [1321, 43] on div "Analytics Subscriptions Tools Help Settings" at bounding box center [700, 23] width 1400 height 46
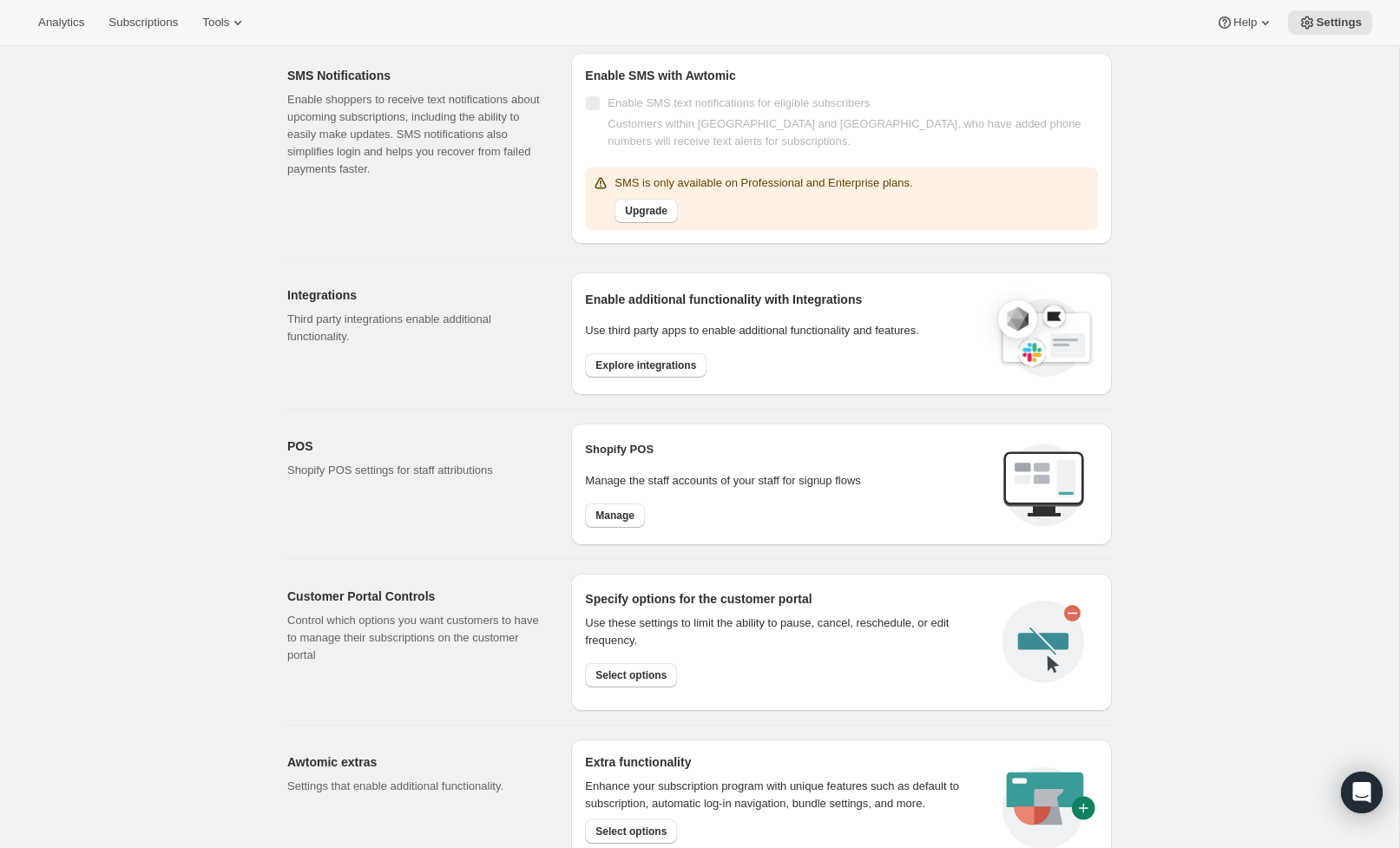
scroll to position [342, 0]
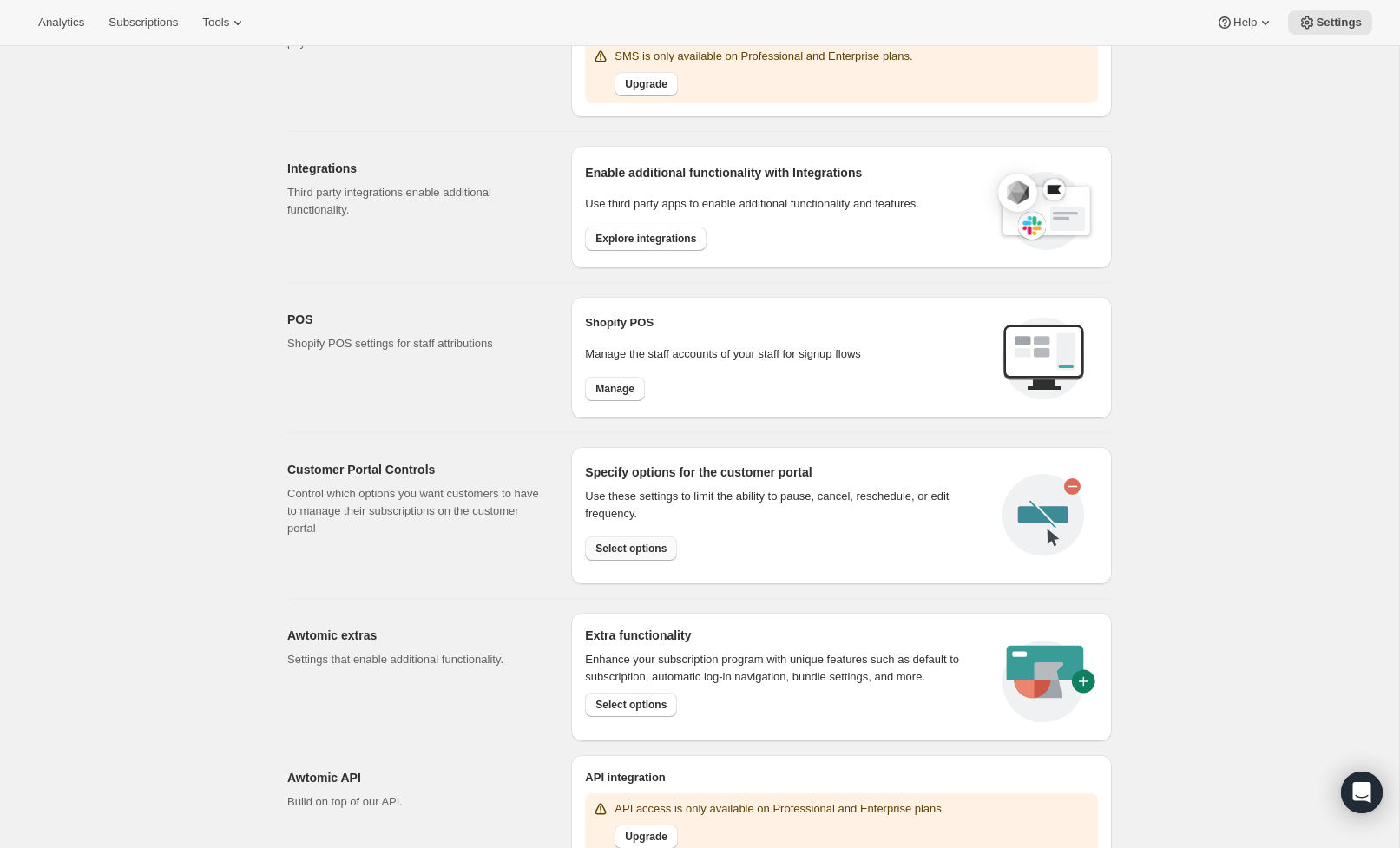
click at [665, 538] on button "Select options" at bounding box center [630, 548] width 92 height 24
click at [653, 547] on span "Select options" at bounding box center [631, 551] width 71 height 13
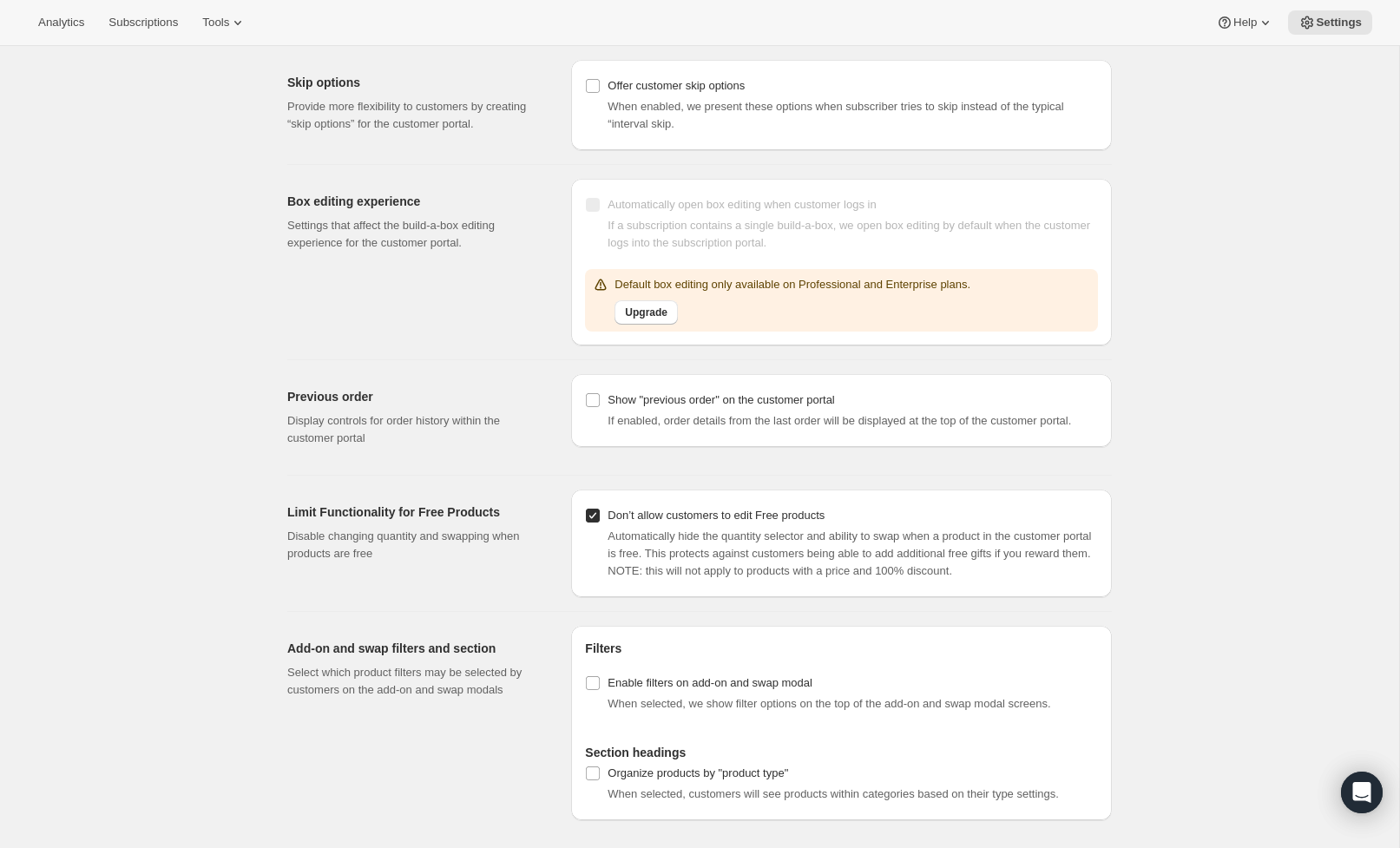
scroll to position [1584, 0]
